Goal: Information Seeking & Learning: Learn about a topic

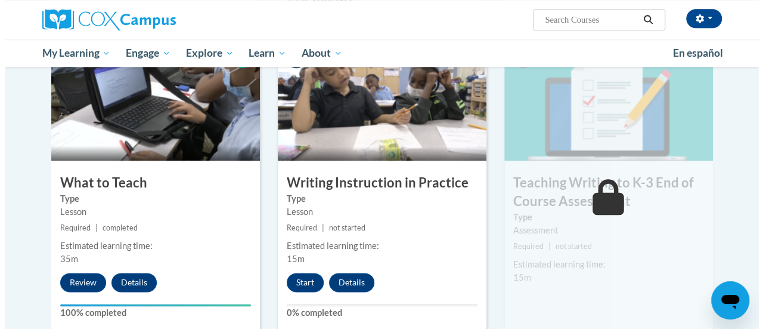
scroll to position [599, 0]
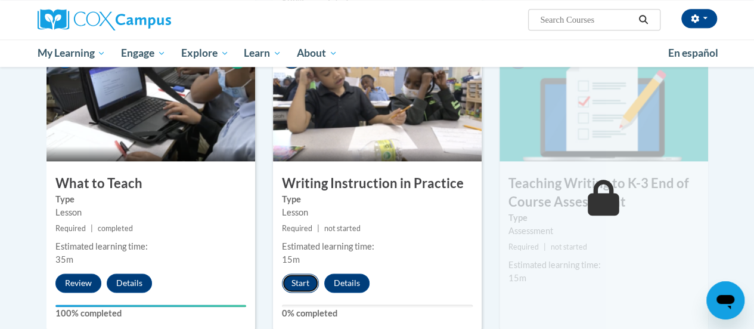
click at [299, 280] on button "Start" at bounding box center [300, 282] width 37 height 19
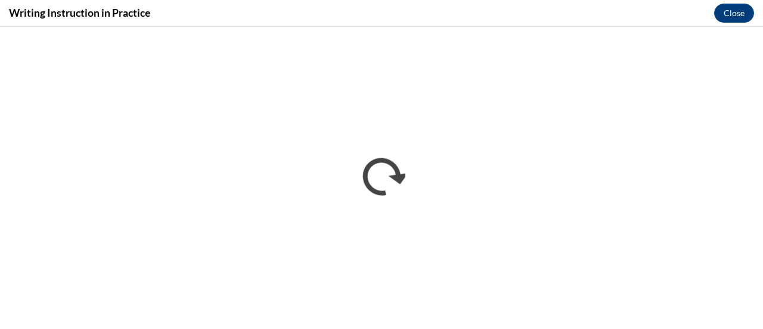
scroll to position [0, 0]
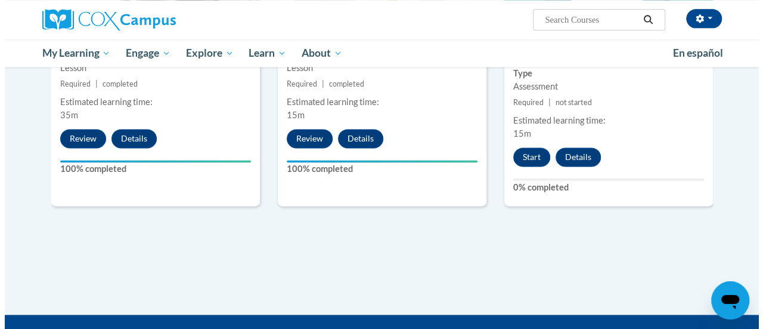
scroll to position [745, 0]
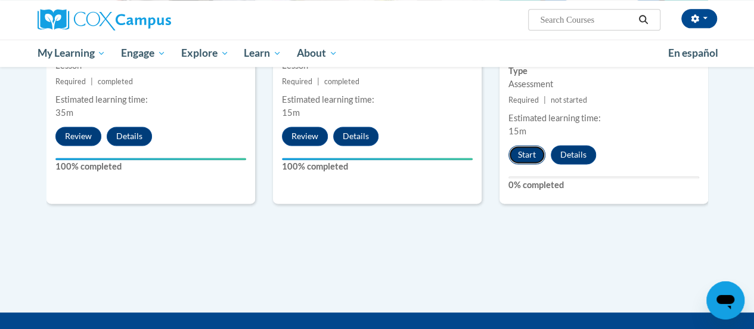
click at [529, 153] on button "Start" at bounding box center [527, 154] width 37 height 19
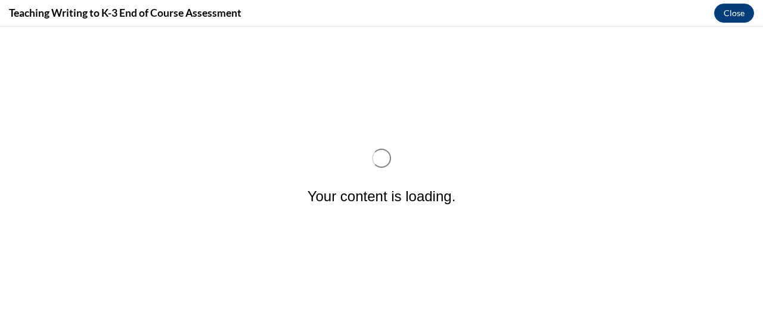
scroll to position [0, 0]
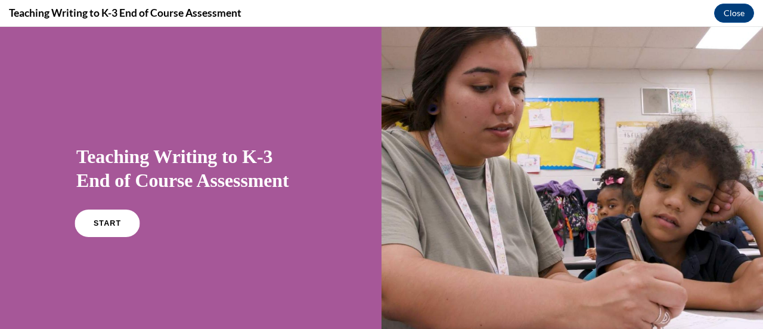
click at [103, 236] on div "START" at bounding box center [190, 228] width 229 height 36
click at [107, 220] on span "START" at bounding box center [107, 223] width 27 height 9
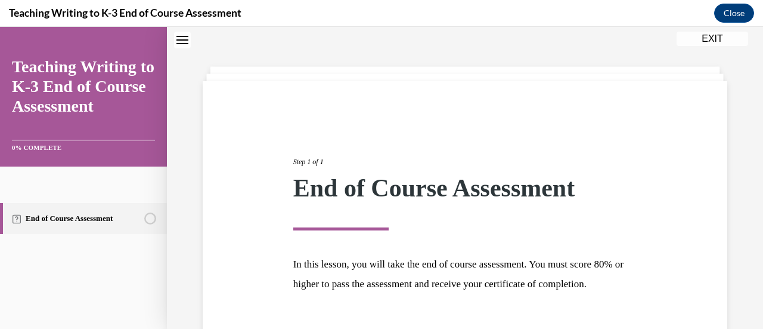
scroll to position [140, 0]
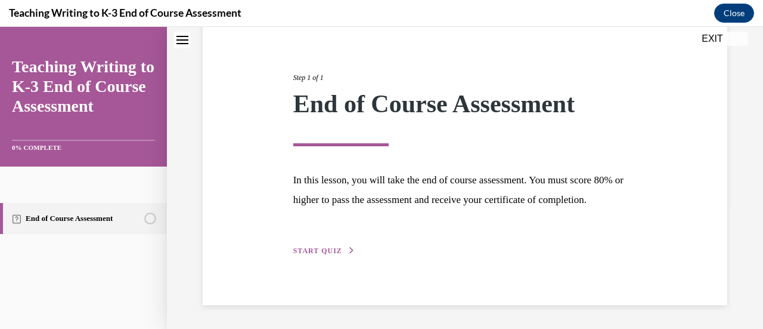
click at [341, 248] on button "START QUIZ" at bounding box center [324, 250] width 62 height 11
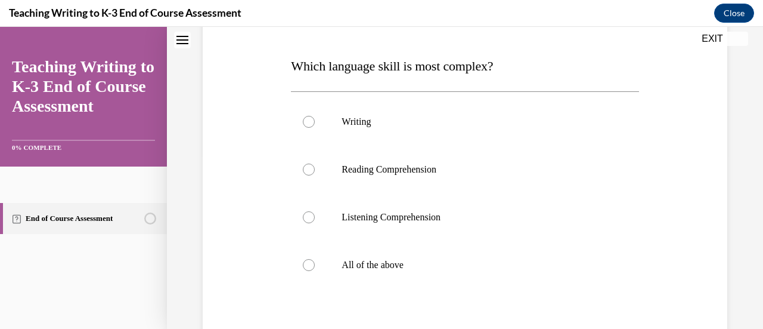
scroll to position [184, 0]
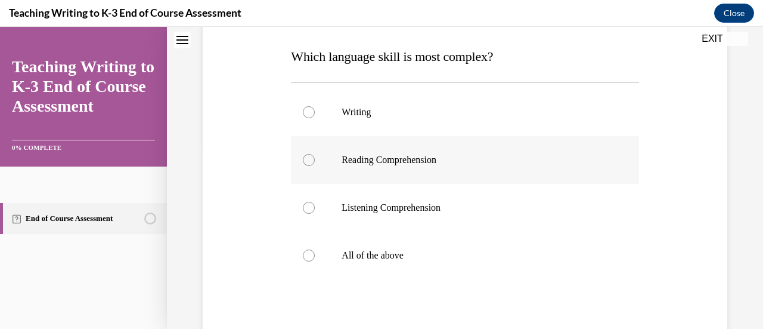
click at [425, 160] on p "Reading Comprehension" at bounding box center [475, 160] width 267 height 12
click at [315, 160] on input "Reading Comprehension" at bounding box center [309, 160] width 12 height 12
radio input "true"
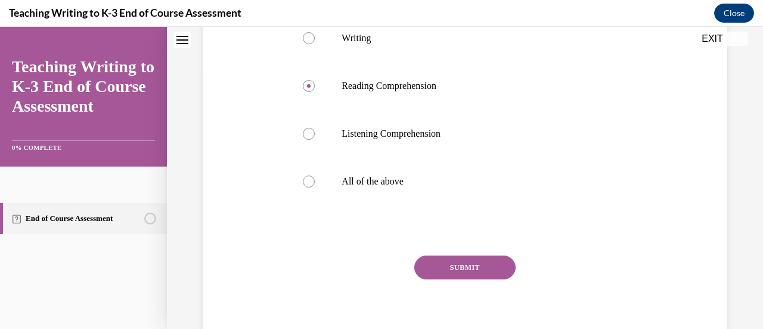
scroll to position [266, 0]
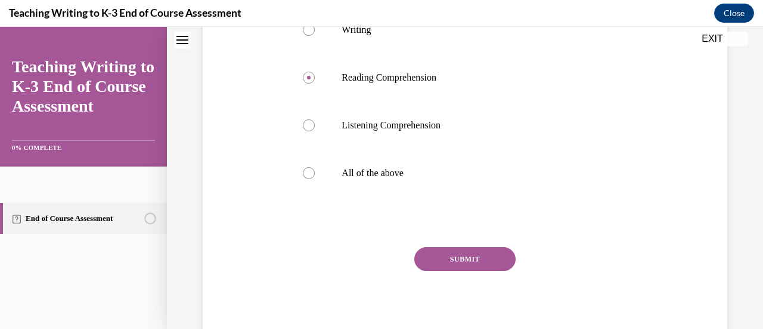
click at [472, 262] on button "SUBMIT" at bounding box center [464, 259] width 101 height 24
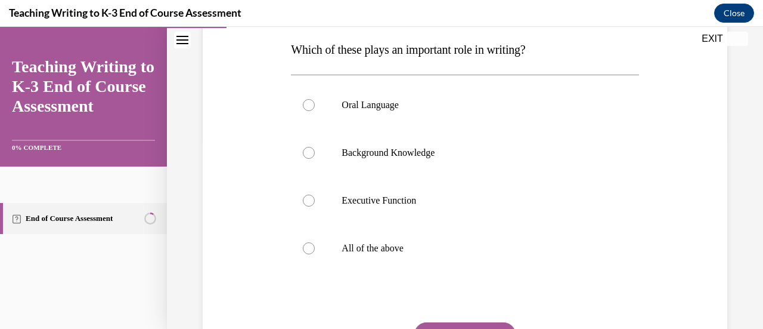
scroll to position [197, 0]
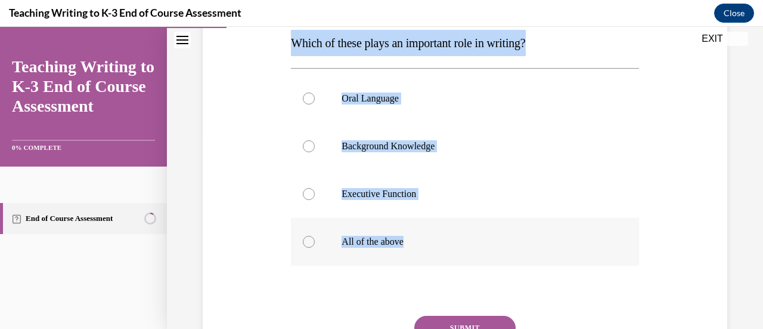
drag, startPoint x: 290, startPoint y: 45, endPoint x: 426, endPoint y: 235, distance: 233.8
click at [426, 235] on div "Question 02/10 Which of these plays an important role in writing? Oral Language…" at bounding box center [465, 190] width 348 height 445
copy div "Which of these plays an important role in writing? Oral Language Background Kno…"
click at [310, 244] on div at bounding box center [309, 242] width 12 height 12
click at [310, 244] on input "All of the above" at bounding box center [309, 242] width 12 height 12
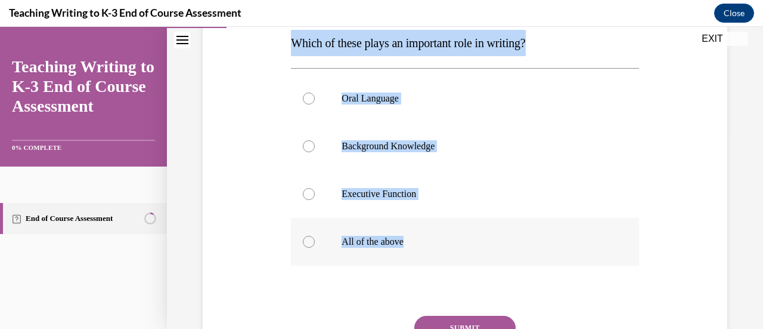
radio input "true"
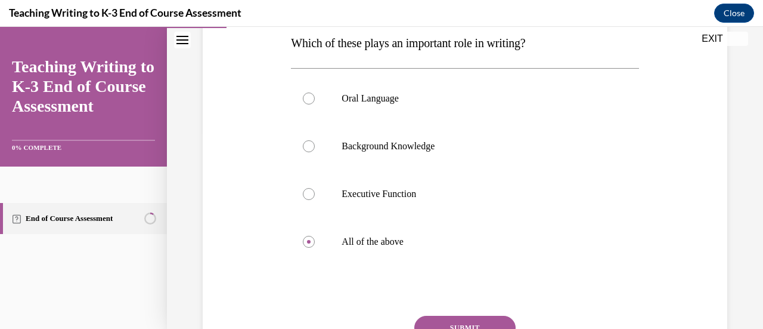
click at [472, 321] on button "SUBMIT" at bounding box center [464, 327] width 101 height 24
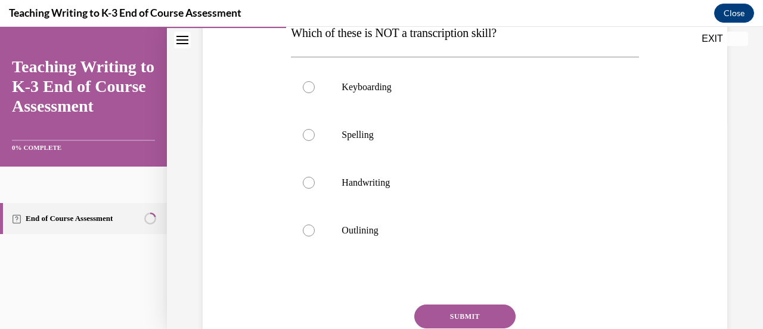
scroll to position [207, 0]
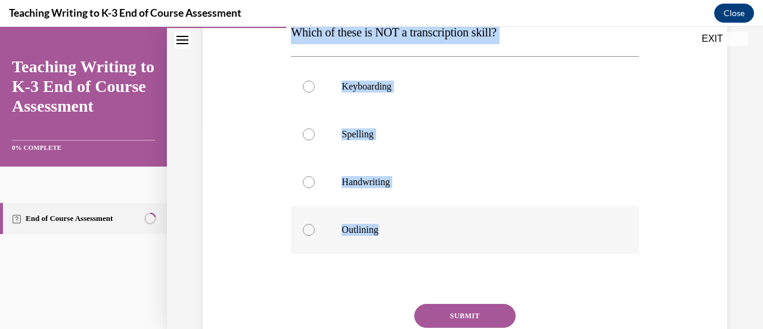
drag, startPoint x: 289, startPoint y: 29, endPoint x: 380, endPoint y: 219, distance: 210.1
click at [380, 219] on div "Question 03/10 Which of these is NOT a transcription skill? Keyboarding Spellin…" at bounding box center [465, 180] width 348 height 442
copy div "Which of these is NOT a transcription skill? Keyboarding Spelling Handwriting O…"
click at [303, 228] on div at bounding box center [309, 230] width 12 height 12
click at [303, 228] on input "Outlining" at bounding box center [309, 230] width 12 height 12
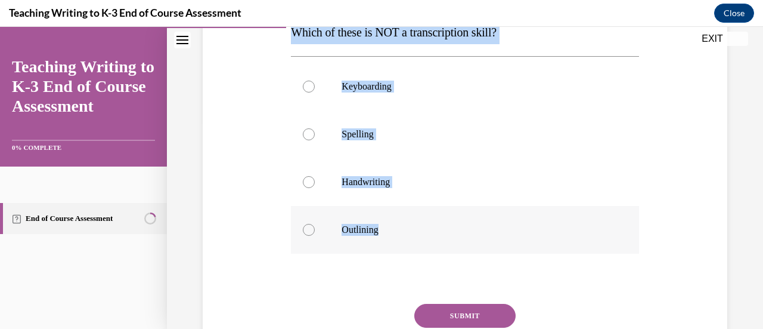
radio input "true"
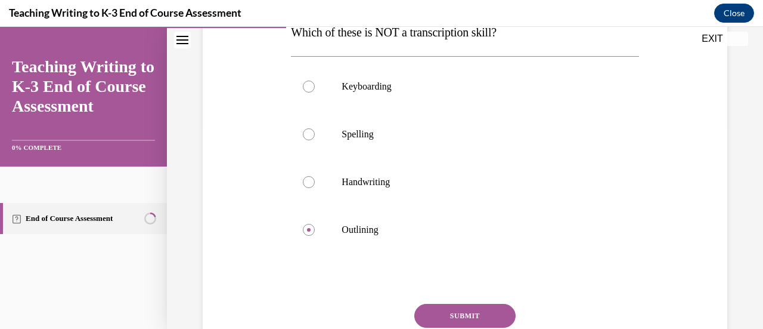
click at [481, 315] on button "SUBMIT" at bounding box center [464, 315] width 101 height 24
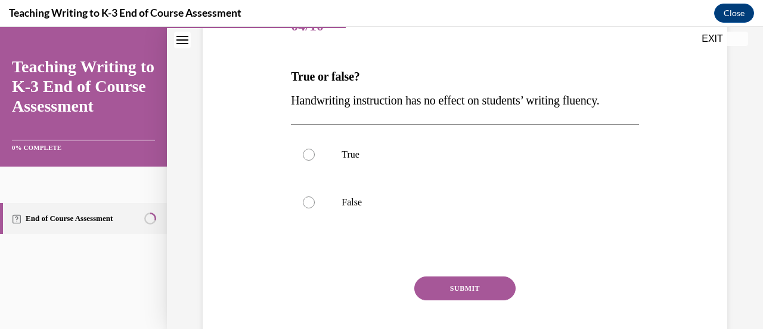
scroll to position [161, 0]
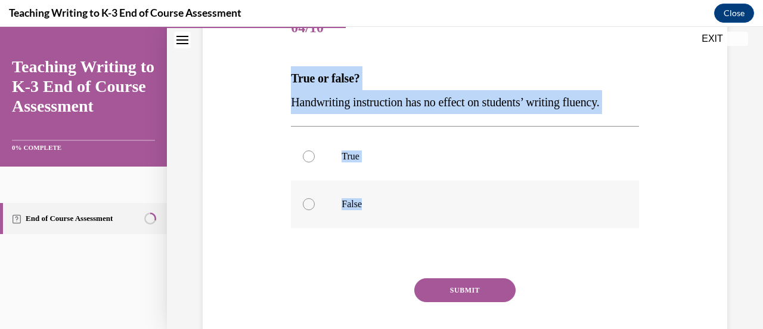
drag, startPoint x: 289, startPoint y: 73, endPoint x: 363, endPoint y: 193, distance: 140.0
click at [363, 193] on div "Question 04/10 True or false? Handwriting instruction has no effect on students…" at bounding box center [465, 190] width 348 height 371
copy div "True or false? Handwriting instruction has no effect on students’ writing fluen…"
click at [308, 206] on div at bounding box center [309, 204] width 12 height 12
click at [308, 206] on input "False" at bounding box center [309, 204] width 12 height 12
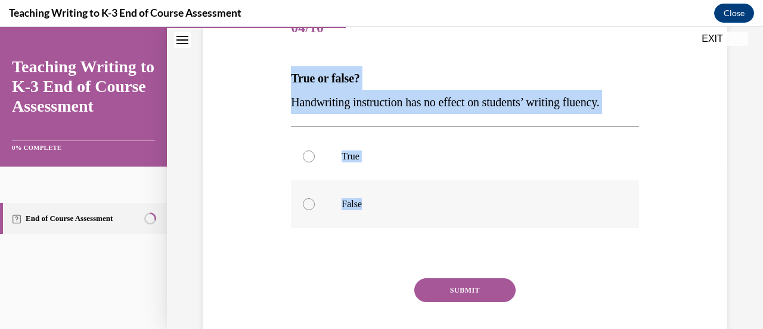
radio input "true"
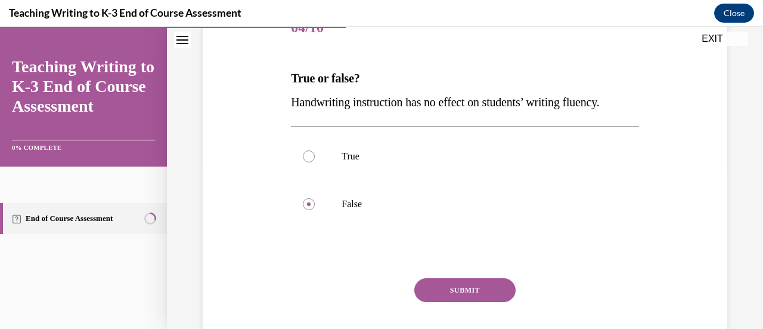
click at [486, 300] on button "SUBMIT" at bounding box center [464, 290] width 101 height 24
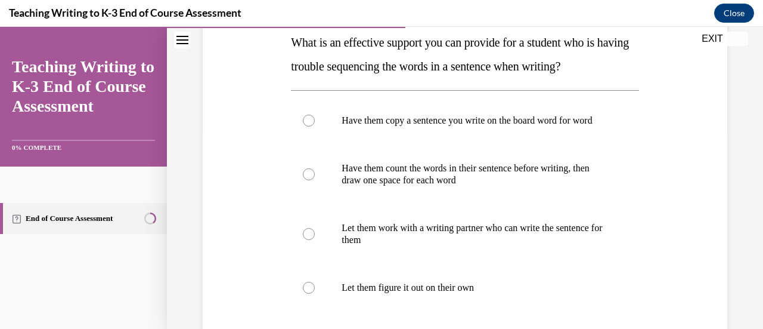
scroll to position [195, 0]
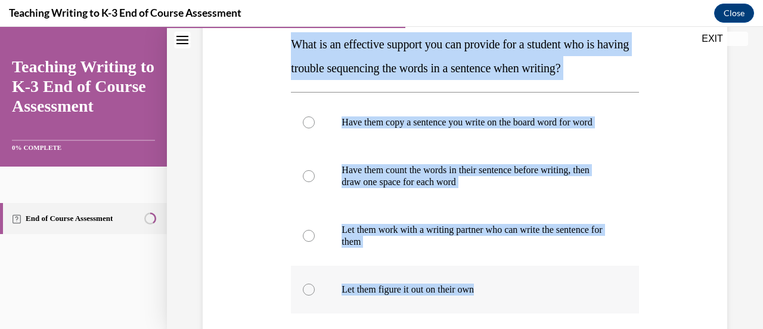
drag, startPoint x: 289, startPoint y: 44, endPoint x: 508, endPoint y: 294, distance: 332.6
click at [508, 294] on div "Question 05/10 What is an effective support you can provide for a student who i…" at bounding box center [465, 216] width 348 height 490
copy div "What is an effective support you can provide for a student who is having troubl…"
click at [303, 181] on label "Have them count the words in their sentence before writing, then draw one space…" at bounding box center [465, 176] width 348 height 60
click at [303, 181] on input "Have them count the words in their sentence before writing, then draw one space…" at bounding box center [309, 176] width 12 height 12
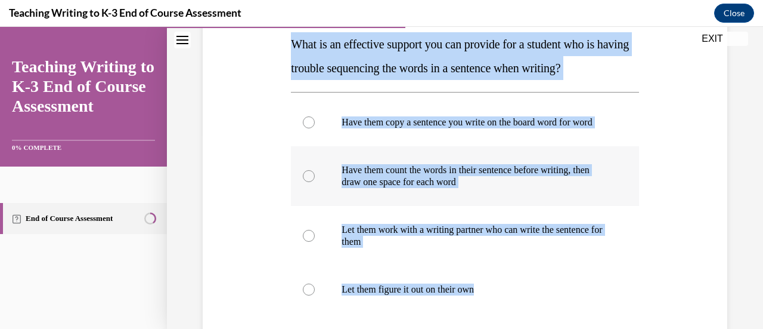
radio input "true"
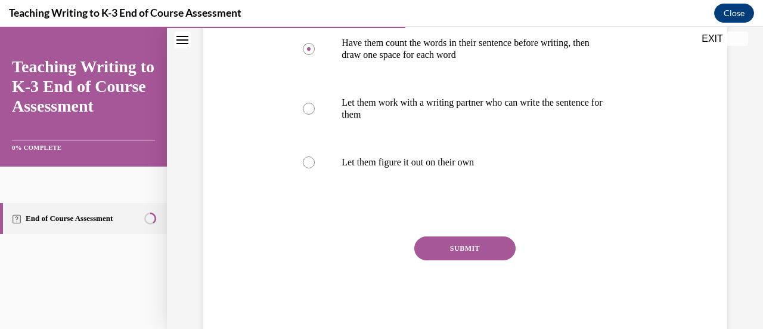
scroll to position [323, 0]
click at [485, 259] on button "SUBMIT" at bounding box center [464, 248] width 101 height 24
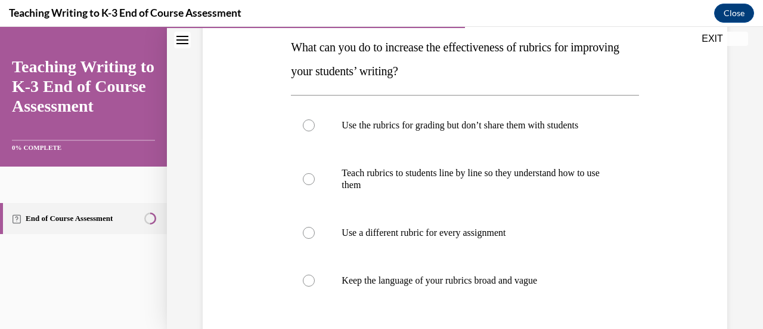
scroll to position [191, 0]
drag, startPoint x: 291, startPoint y: 48, endPoint x: 556, endPoint y: 271, distance: 346.1
click at [556, 271] on div "Question 06/10 What can you do to increase the effectiveness of rubrics for imp…" at bounding box center [465, 213] width 348 height 478
copy div "What can you do to increase the effectiveness of rubrics for improving your stu…"
click at [314, 176] on label "Teach rubrics to students line by line so they understand how to use them" at bounding box center [465, 180] width 348 height 60
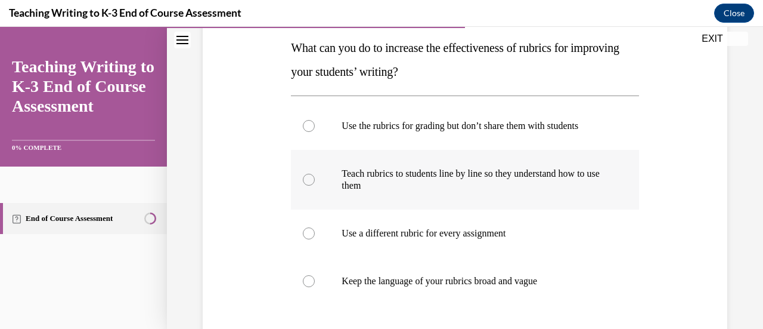
click at [314, 176] on input "Teach rubrics to students line by line so they understand how to use them" at bounding box center [309, 180] width 12 height 12
radio input "true"
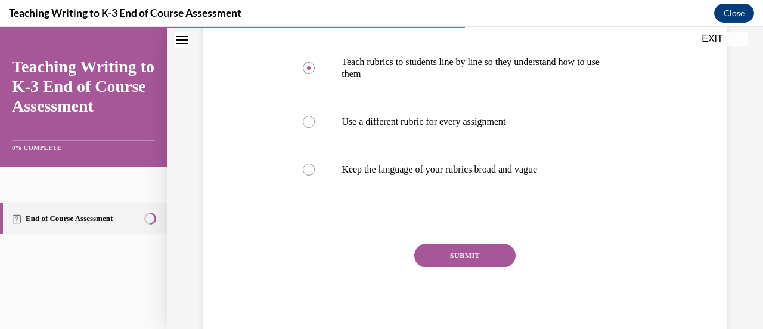
click at [510, 252] on button "SUBMIT" at bounding box center [464, 255] width 101 height 24
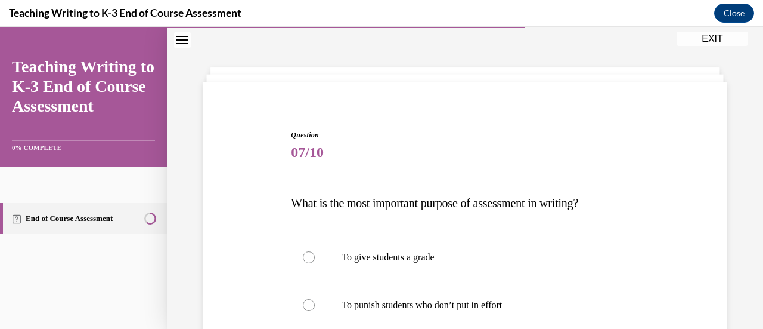
scroll to position [193, 0]
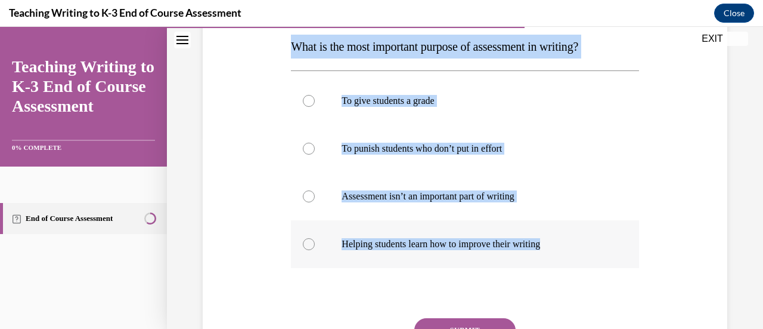
drag, startPoint x: 290, startPoint y: 45, endPoint x: 557, endPoint y: 247, distance: 335.1
click at [557, 247] on div "Question 07/10 What is the most important purpose of assessment in writing? To …" at bounding box center [465, 194] width 348 height 442
copy div "What is the most important purpose of assessment in writing? To give students a…"
click at [309, 243] on div at bounding box center [309, 244] width 12 height 12
click at [309, 243] on input "Helping students learn how to improve their writing" at bounding box center [309, 244] width 12 height 12
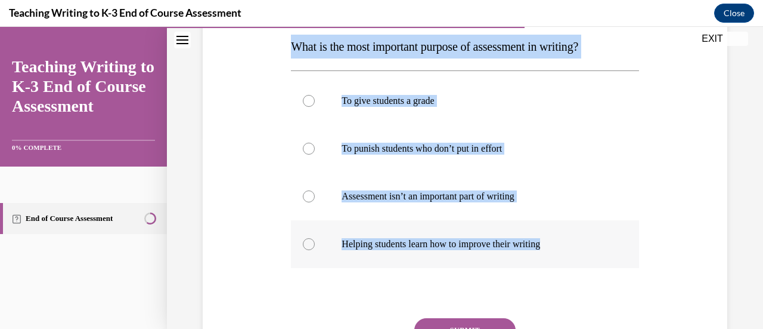
radio input "true"
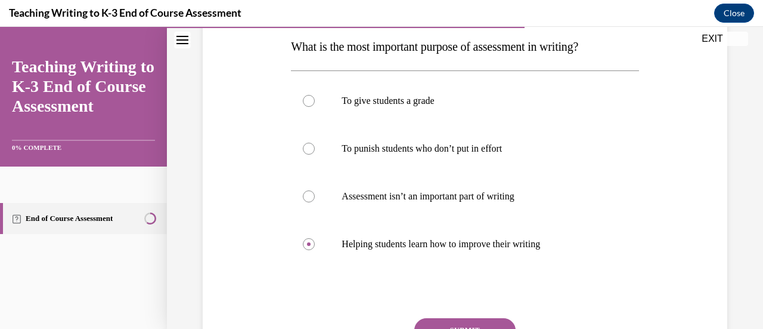
click at [446, 319] on button "SUBMIT" at bounding box center [464, 330] width 101 height 24
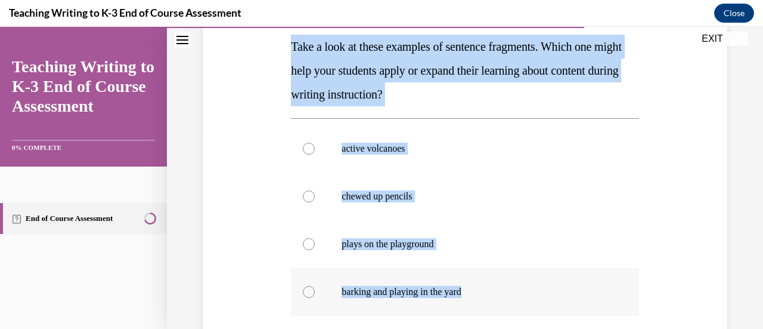
drag, startPoint x: 289, startPoint y: 41, endPoint x: 470, endPoint y: 285, distance: 304.3
click at [470, 285] on div "Question 08/10 Take a look at these examples of sentence fragments. Which one m…" at bounding box center [465, 209] width 354 height 508
copy div "Take a look at these examples of sentence fragments. Which one might help your …"
click at [310, 151] on div at bounding box center [309, 149] width 12 height 12
click at [310, 151] on input "active volcanoes" at bounding box center [309, 149] width 12 height 12
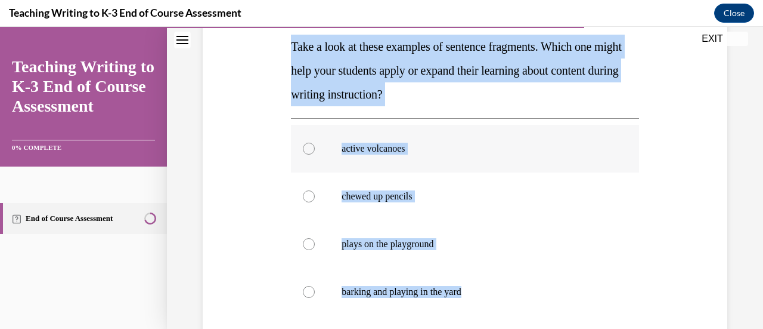
radio input "true"
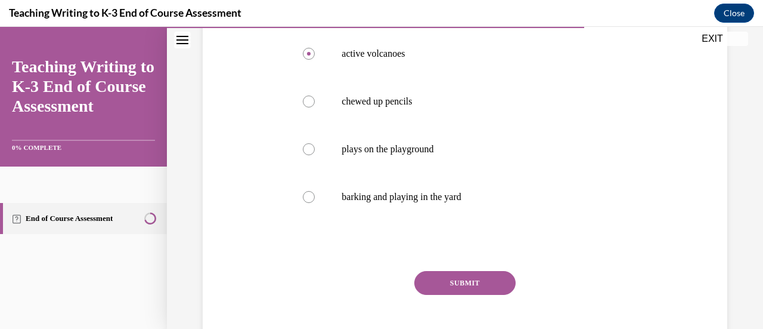
scroll to position [314, 0]
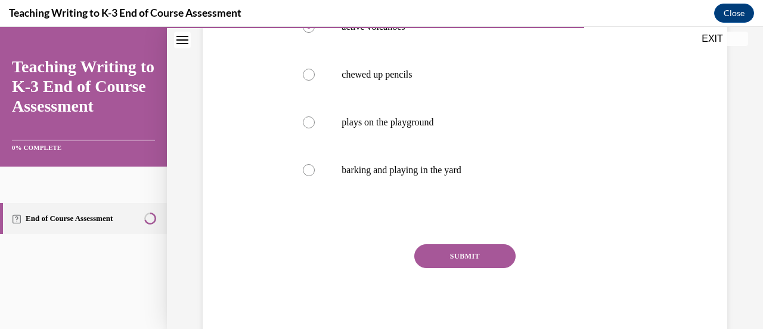
click at [479, 259] on button "SUBMIT" at bounding box center [464, 256] width 101 height 24
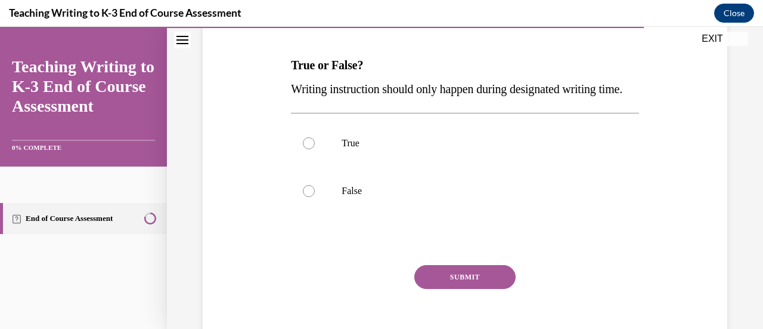
scroll to position [178, 0]
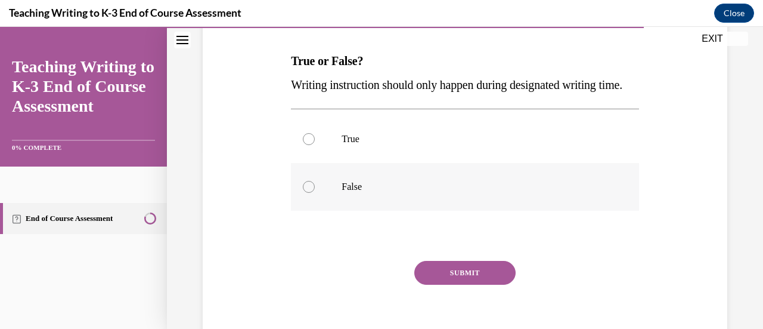
click at [312, 206] on label "False" at bounding box center [465, 187] width 348 height 48
click at [312, 193] on input "False" at bounding box center [309, 187] width 12 height 12
radio input "true"
click at [433, 284] on button "SUBMIT" at bounding box center [464, 273] width 101 height 24
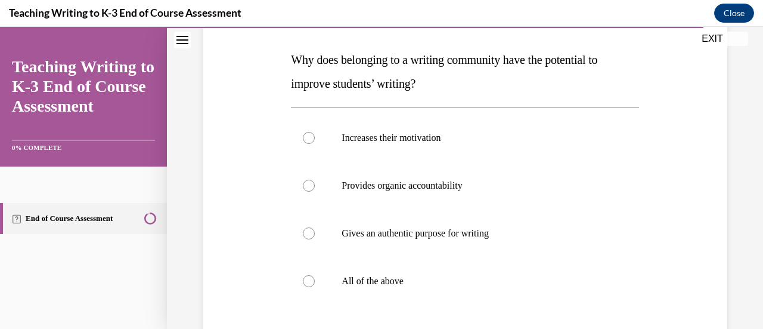
scroll to position [190, 0]
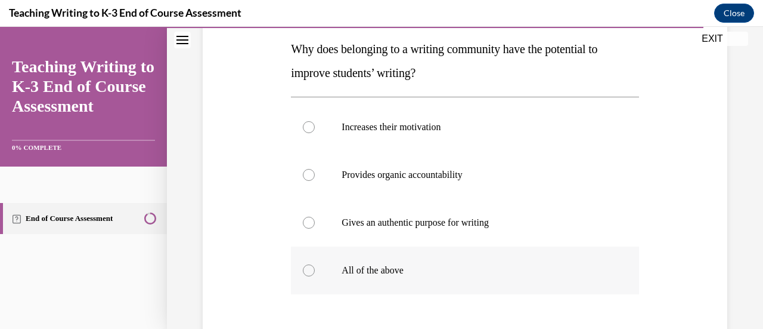
click at [309, 273] on div at bounding box center [309, 270] width 12 height 12
click at [309, 273] on input "All of the above" at bounding box center [309, 270] width 12 height 12
radio input "true"
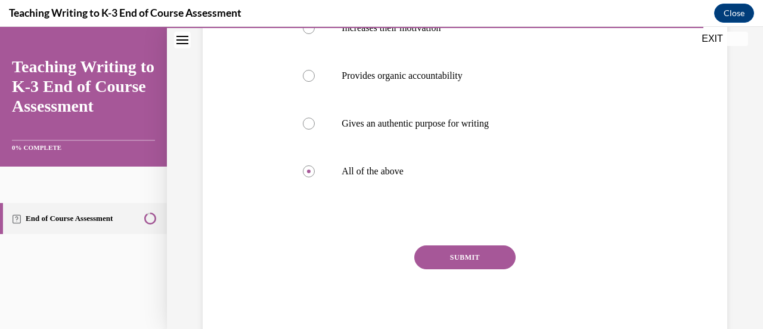
click at [475, 256] on button "SUBMIT" at bounding box center [464, 257] width 101 height 24
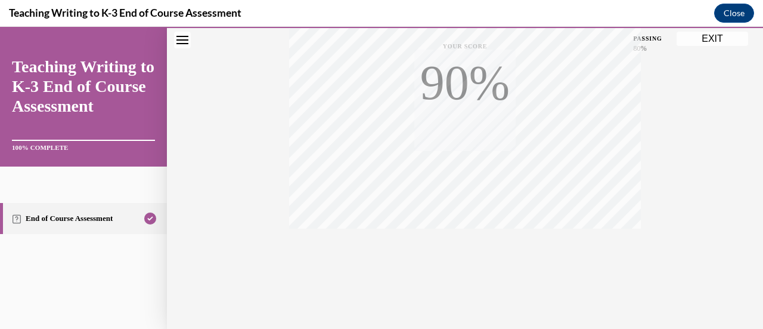
scroll to position [309, 0]
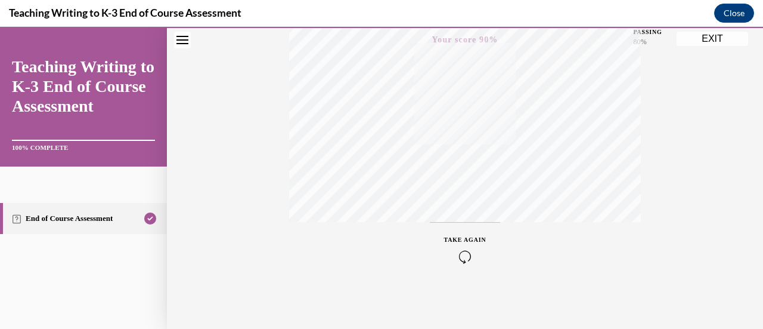
click at [723, 40] on button "EXIT" at bounding box center [713, 39] width 72 height 14
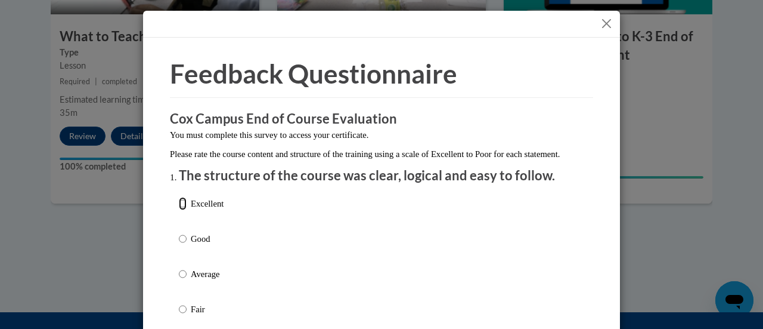
click at [179, 210] on input "Excellent" at bounding box center [183, 203] width 8 height 13
radio input "true"
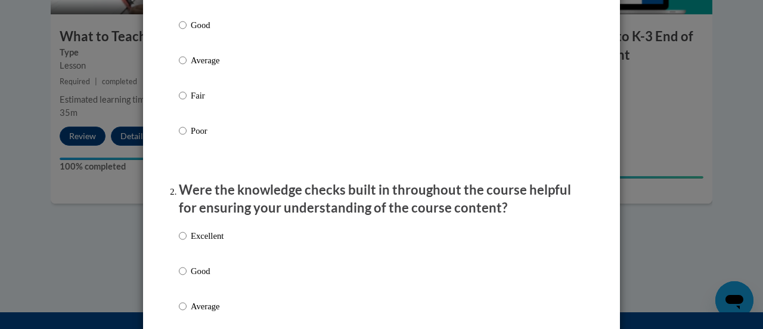
scroll to position [227, 0]
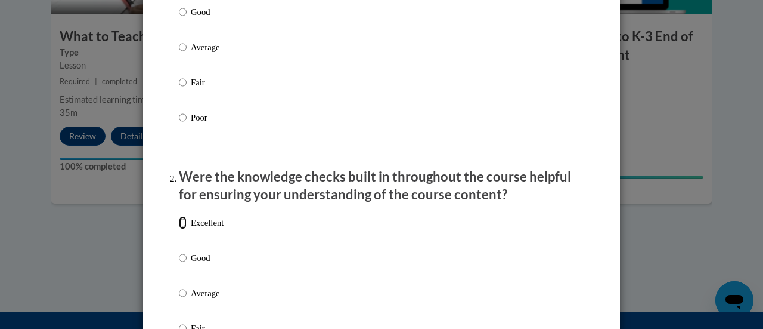
click at [179, 229] on input "Excellent" at bounding box center [183, 222] width 8 height 13
radio input "true"
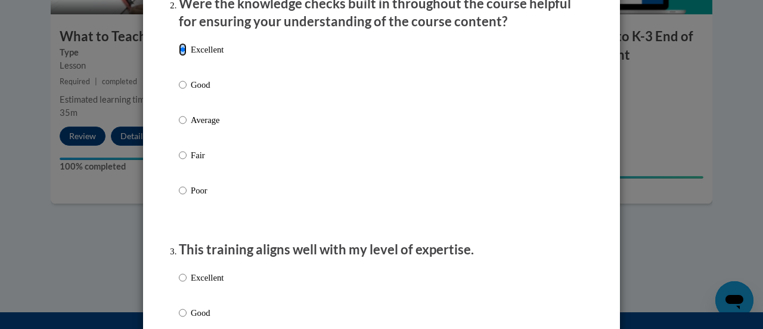
scroll to position [401, 0]
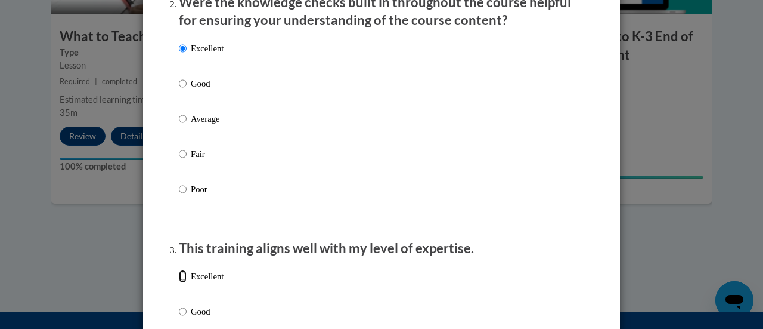
click at [179, 283] on input "Excellent" at bounding box center [183, 275] width 8 height 13
radio input "true"
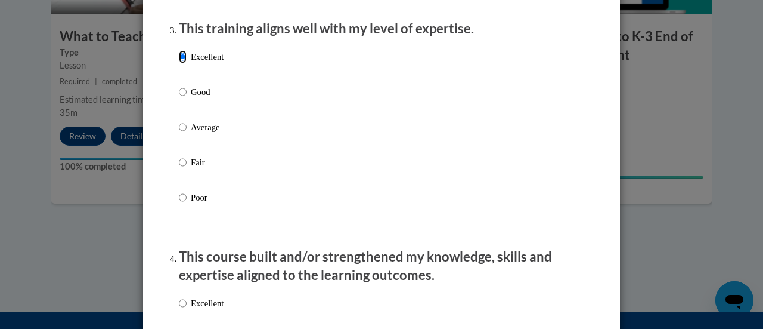
scroll to position [623, 0]
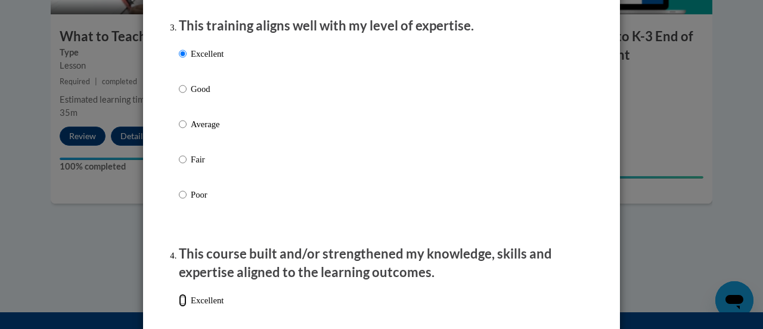
click at [179, 306] on input "Excellent" at bounding box center [183, 299] width 8 height 13
radio input "true"
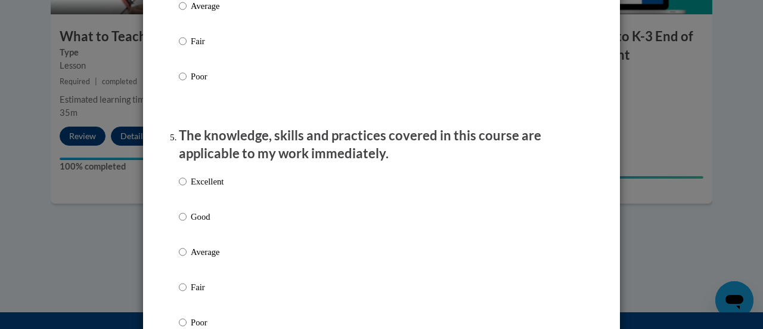
scroll to position [988, 0]
click at [180, 187] on input "Excellent" at bounding box center [183, 180] width 8 height 13
radio input "true"
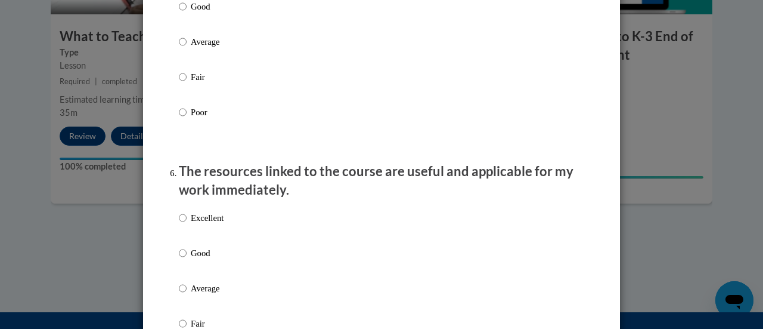
scroll to position [1205, 0]
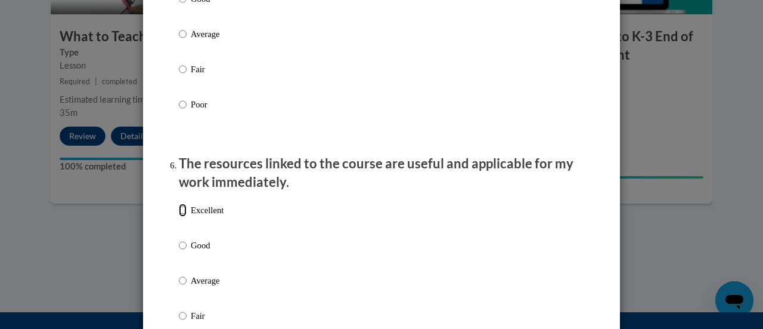
click at [180, 216] on input "Excellent" at bounding box center [183, 209] width 8 height 13
radio input "true"
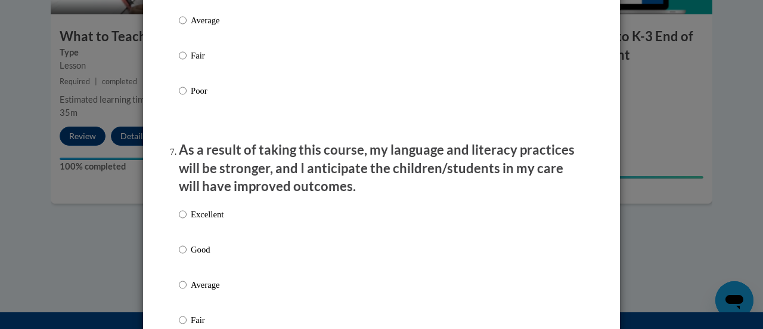
scroll to position [1492, 0]
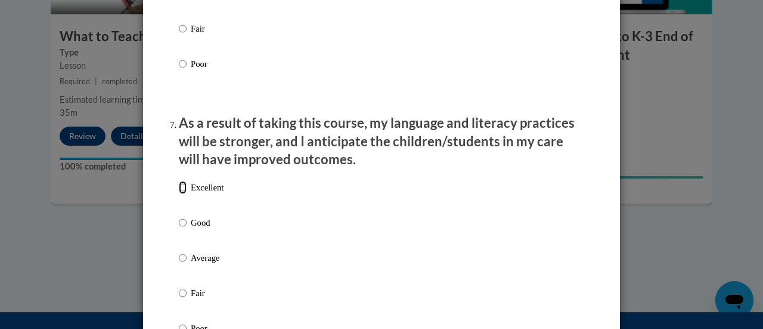
click at [179, 193] on input "Excellent" at bounding box center [183, 187] width 8 height 13
radio input "true"
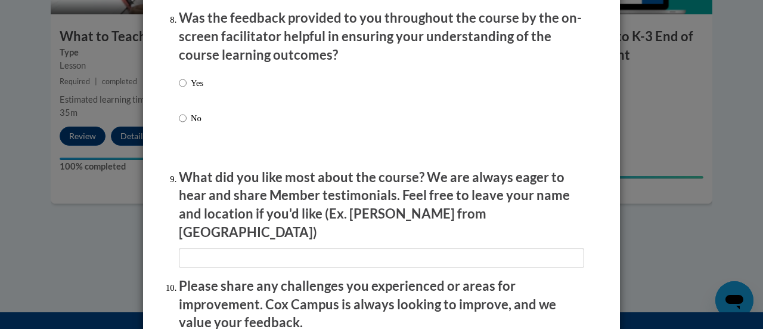
scroll to position [1867, 0]
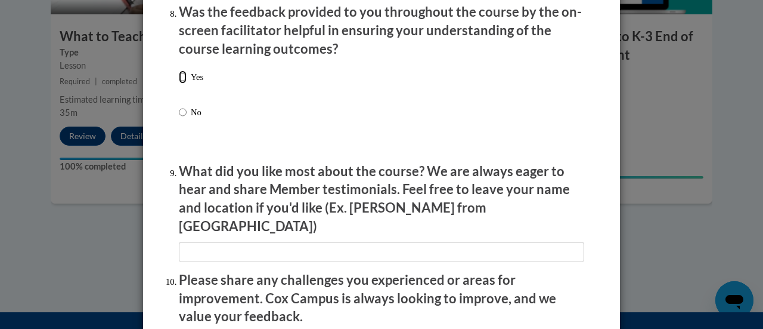
click at [179, 83] on input "Yes" at bounding box center [183, 76] width 8 height 13
radio input "true"
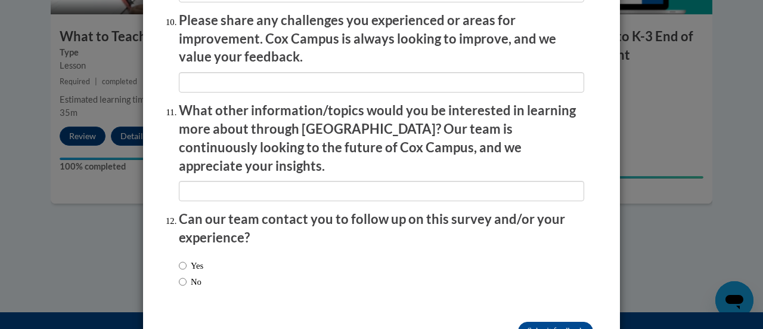
scroll to position [2151, 0]
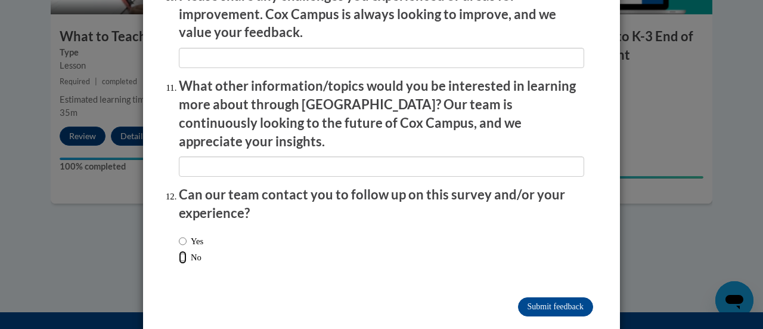
click at [179, 250] on input "No" at bounding box center [183, 256] width 8 height 13
radio input "true"
click at [550, 297] on input "Submit feedback" at bounding box center [555, 306] width 75 height 19
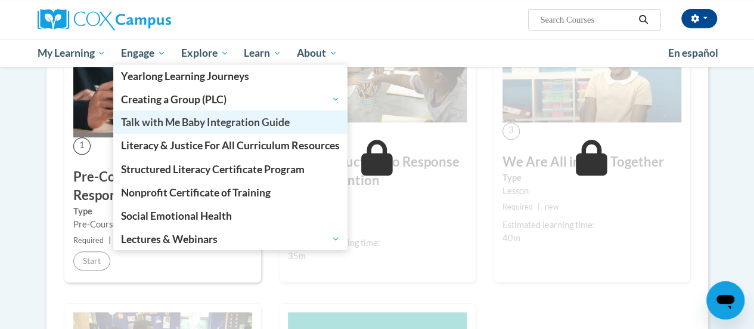
scroll to position [262, 0]
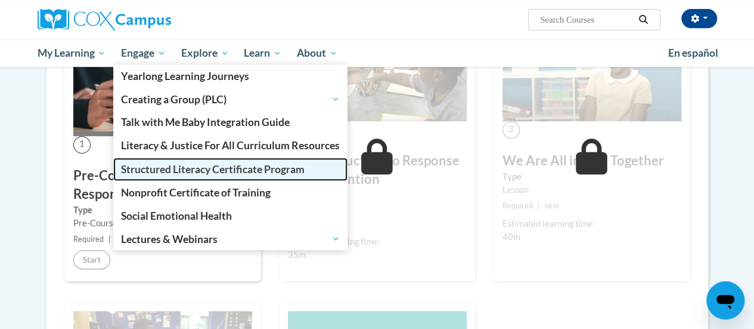
click at [154, 164] on span "Structured Literacy Certificate Program" at bounding box center [213, 169] width 184 height 13
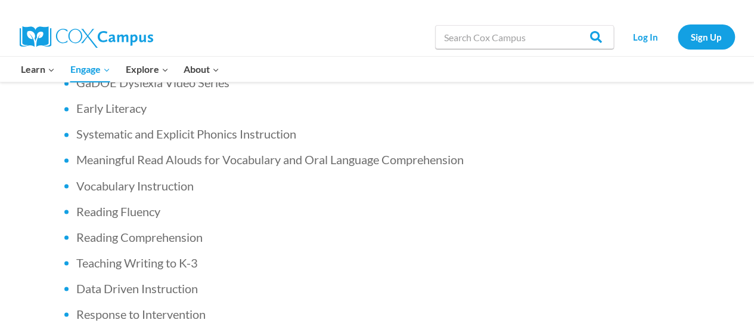
scroll to position [961, 0]
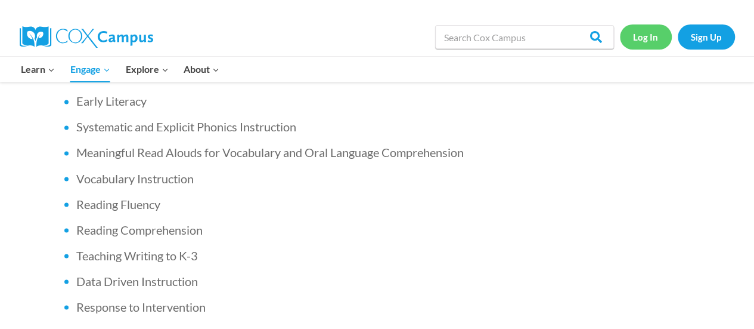
click at [656, 37] on link "Log In" at bounding box center [646, 36] width 52 height 24
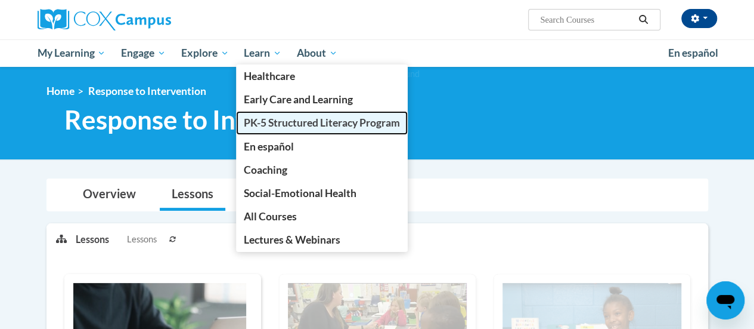
click at [283, 119] on span "PK-5 Structured Literacy Program" at bounding box center [322, 122] width 156 height 13
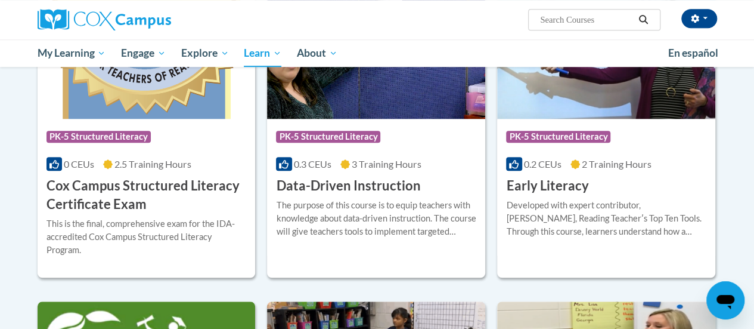
scroll to position [459, 0]
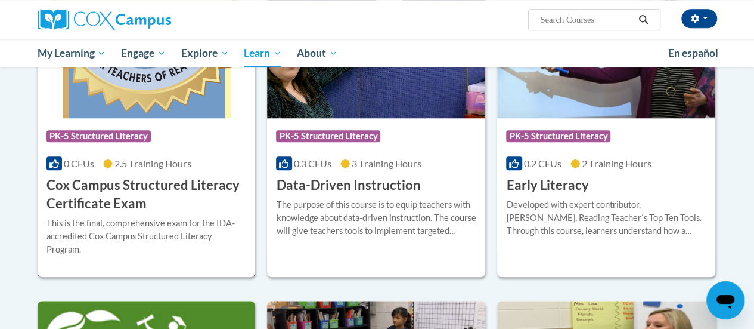
click at [148, 110] on img at bounding box center [147, 57] width 218 height 122
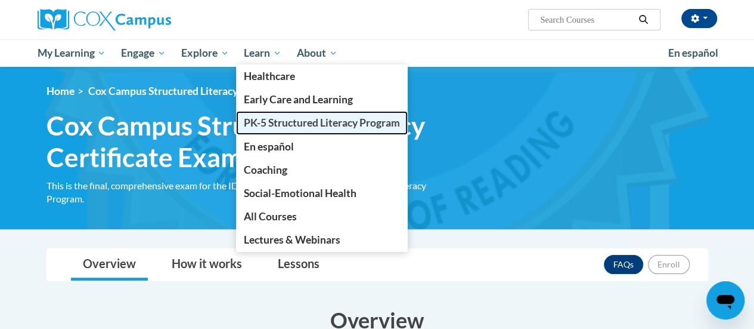
click at [304, 121] on span "PK-5 Structured Literacy Program" at bounding box center [322, 122] width 156 height 13
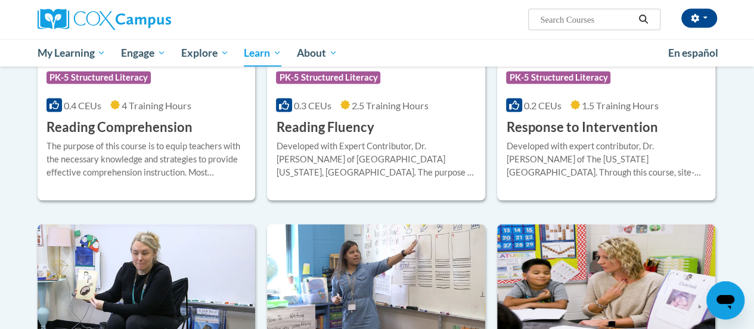
scroll to position [1145, 0]
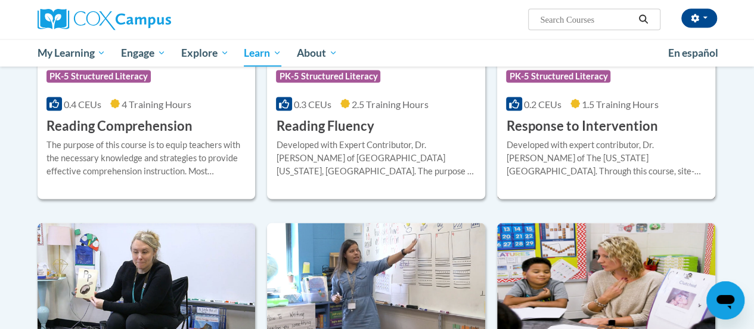
click at [604, 157] on div "Developed with expert contributor, Dr. [PERSON_NAME] of The [US_STATE][GEOGRAPH…" at bounding box center [606, 157] width 200 height 39
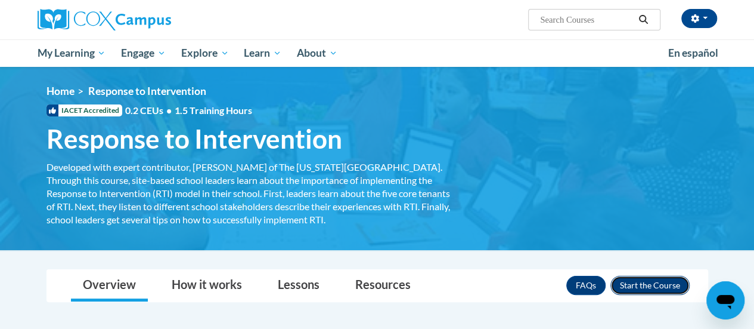
click at [650, 284] on button "Enroll" at bounding box center [650, 284] width 79 height 19
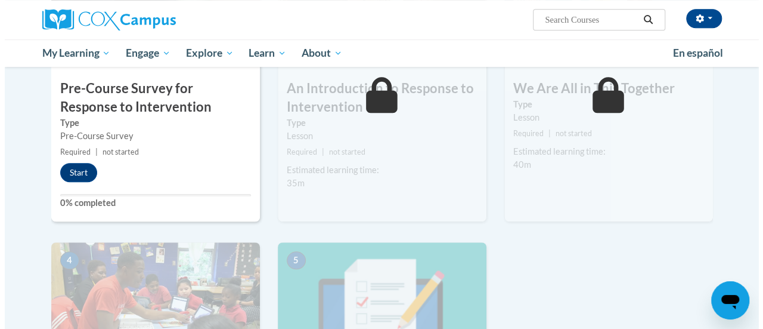
scroll to position [365, 0]
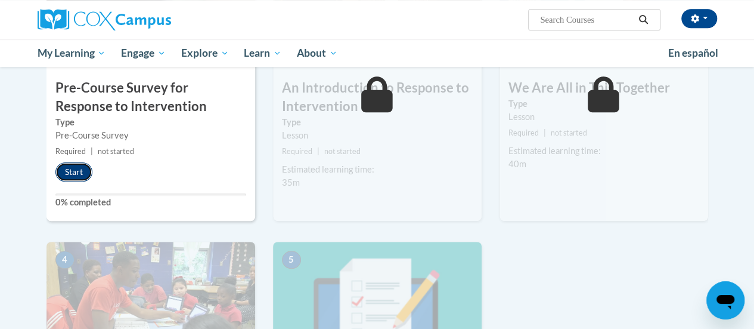
click at [69, 168] on button "Start" at bounding box center [73, 171] width 37 height 19
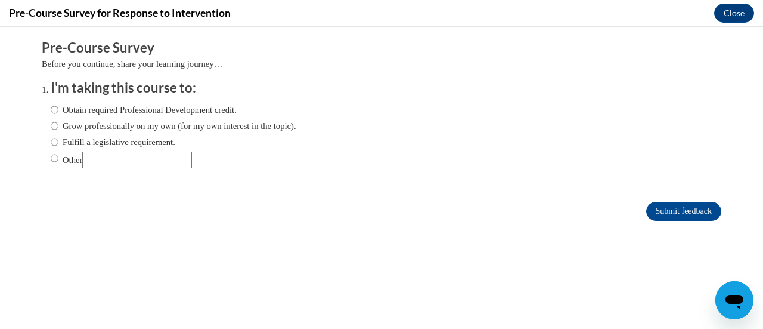
scroll to position [0, 0]
click at [51, 111] on input "Obtain required Professional Development credit." at bounding box center [55, 109] width 8 height 13
radio input "true"
click at [690, 213] on input "Submit feedback" at bounding box center [683, 211] width 75 height 19
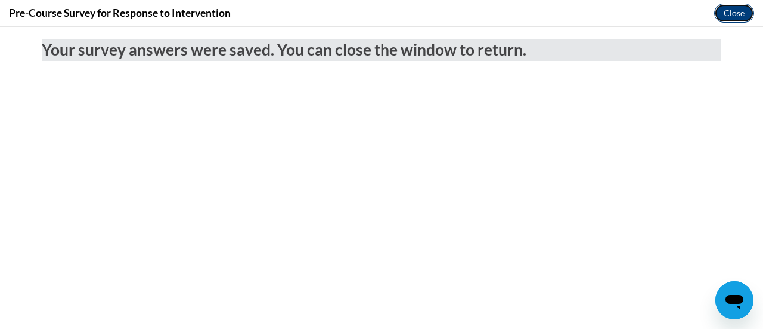
click at [726, 14] on button "Close" at bounding box center [734, 13] width 40 height 19
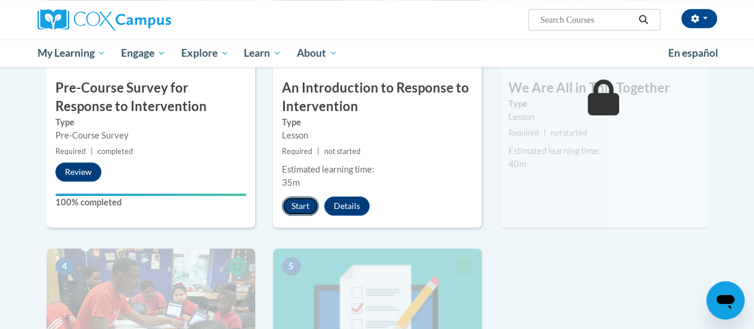
click at [302, 205] on button "Start" at bounding box center [300, 205] width 37 height 19
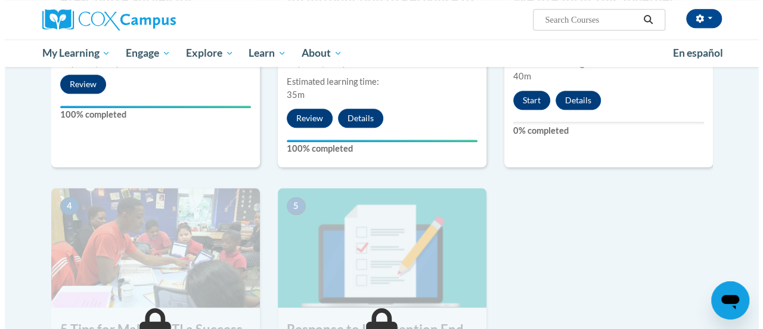
scroll to position [453, 0]
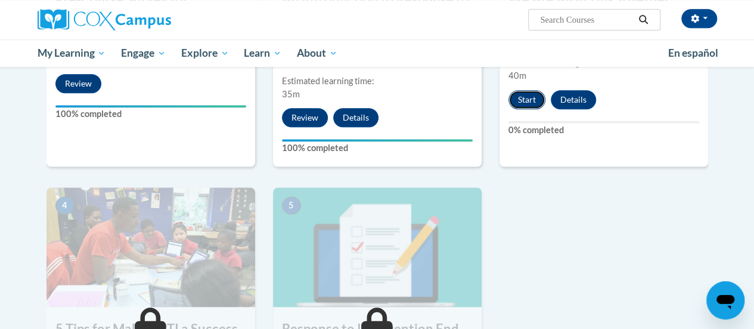
click at [532, 98] on button "Start" at bounding box center [527, 99] width 37 height 19
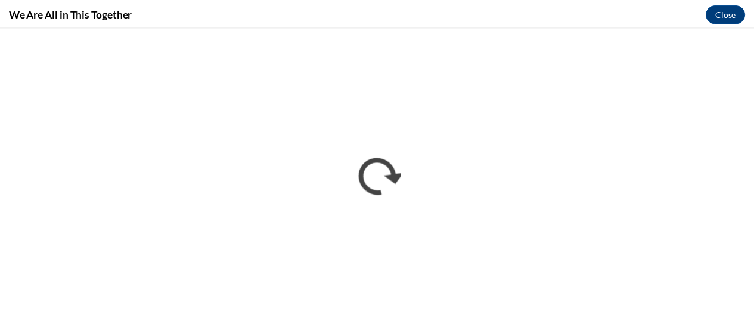
scroll to position [0, 0]
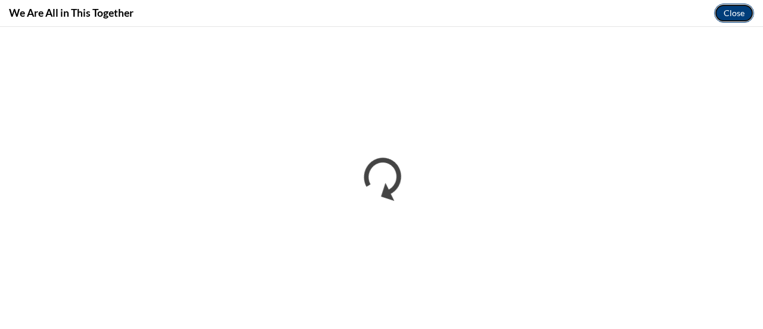
click at [738, 14] on button "Close" at bounding box center [734, 13] width 40 height 19
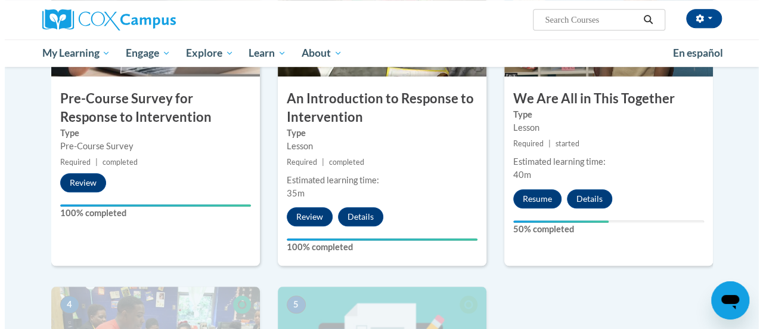
scroll to position [354, 0]
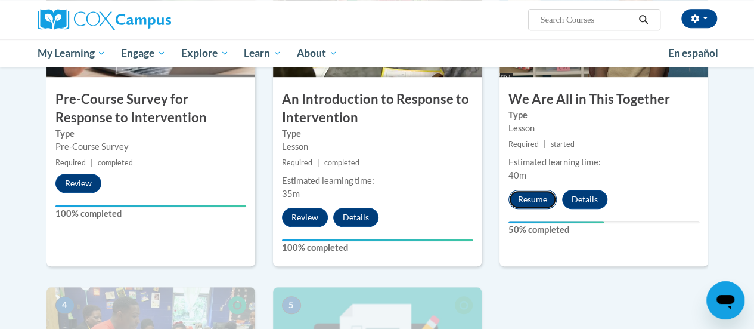
click at [531, 198] on button "Resume" at bounding box center [533, 199] width 48 height 19
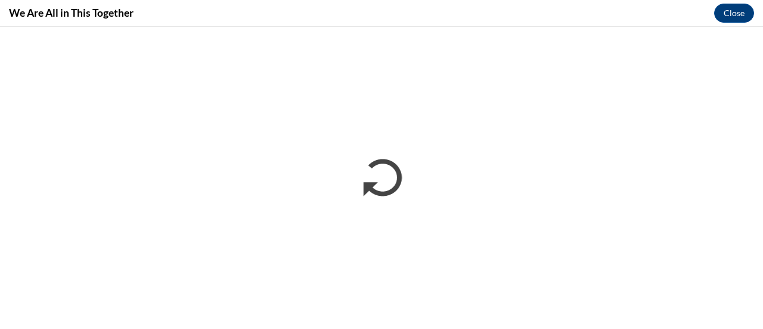
scroll to position [0, 0]
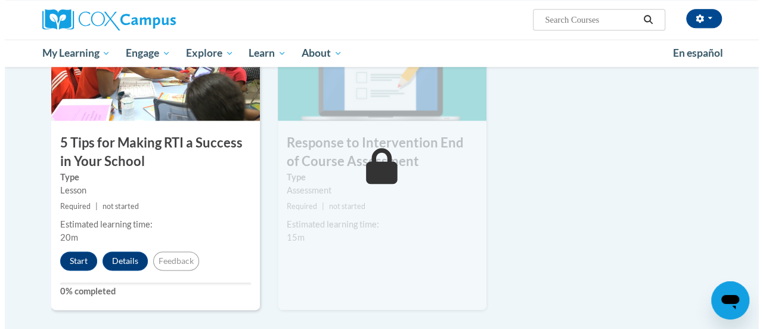
scroll to position [640, 0]
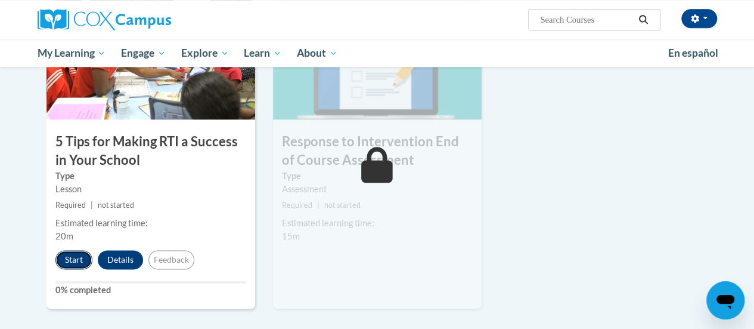
click at [68, 262] on button "Start" at bounding box center [73, 259] width 37 height 19
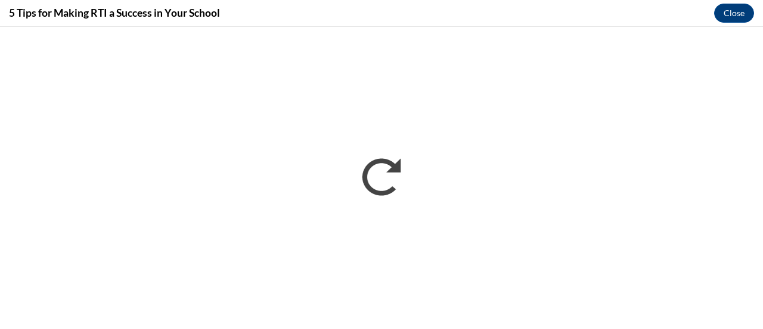
scroll to position [0, 0]
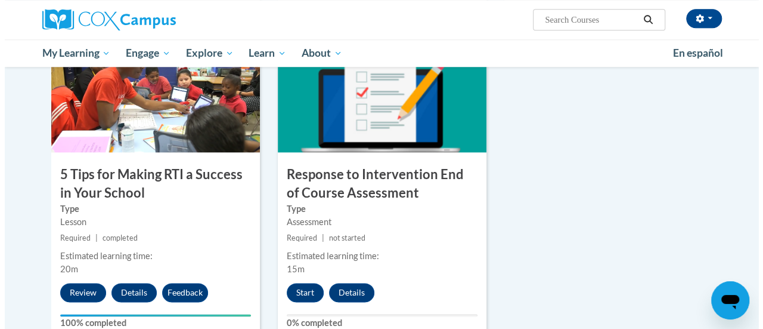
scroll to position [611, 0]
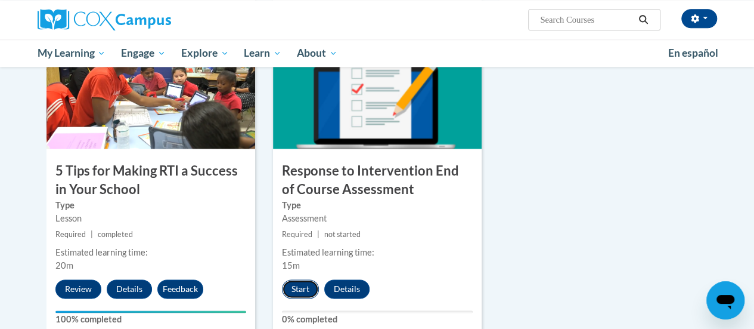
click at [303, 287] on button "Start" at bounding box center [300, 288] width 37 height 19
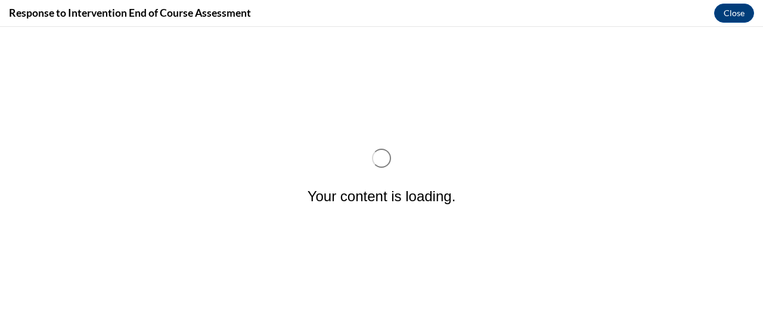
scroll to position [0, 0]
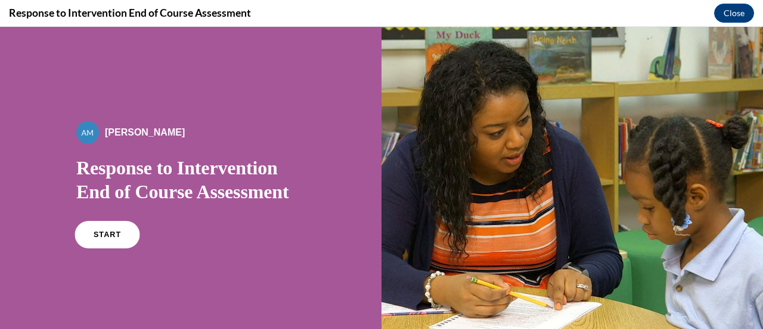
click at [107, 225] on link "START" at bounding box center [107, 234] width 65 height 27
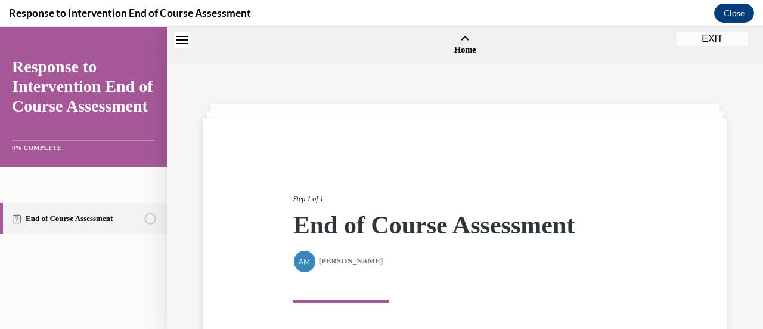
scroll to position [37, 0]
